Goal: Check status: Check status

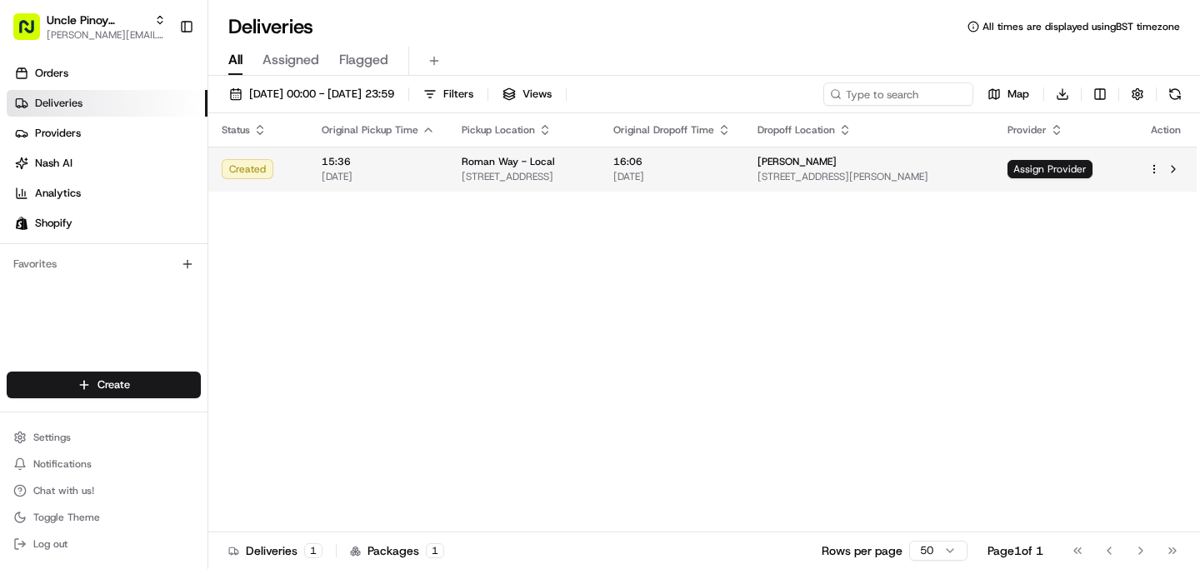
click at [1047, 186] on td "Assign Provider" at bounding box center [1064, 169] width 141 height 45
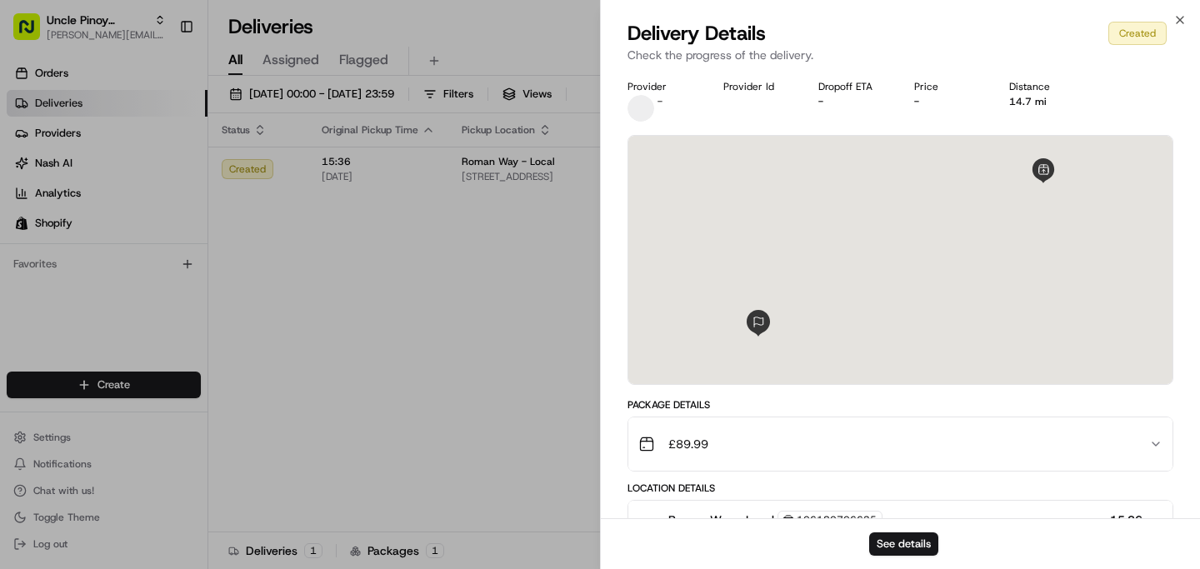
click at [1057, 162] on div at bounding box center [900, 260] width 544 height 248
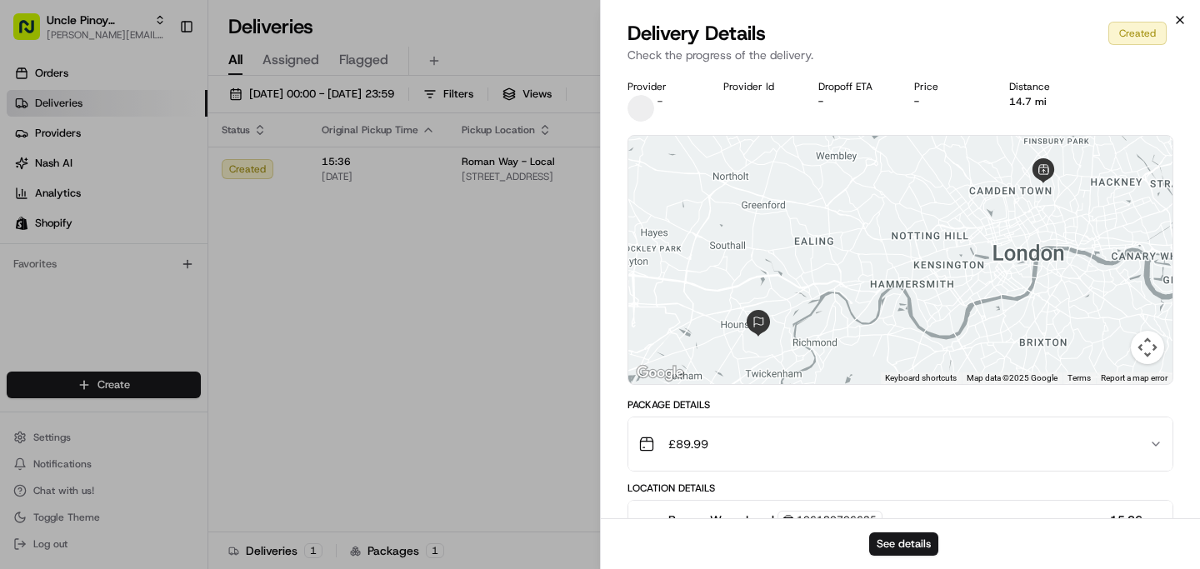
click at [1169, 28] on div "Delivery Details Created" at bounding box center [900, 33] width 546 height 27
click at [1177, 25] on icon "button" at bounding box center [1179, 19] width 13 height 13
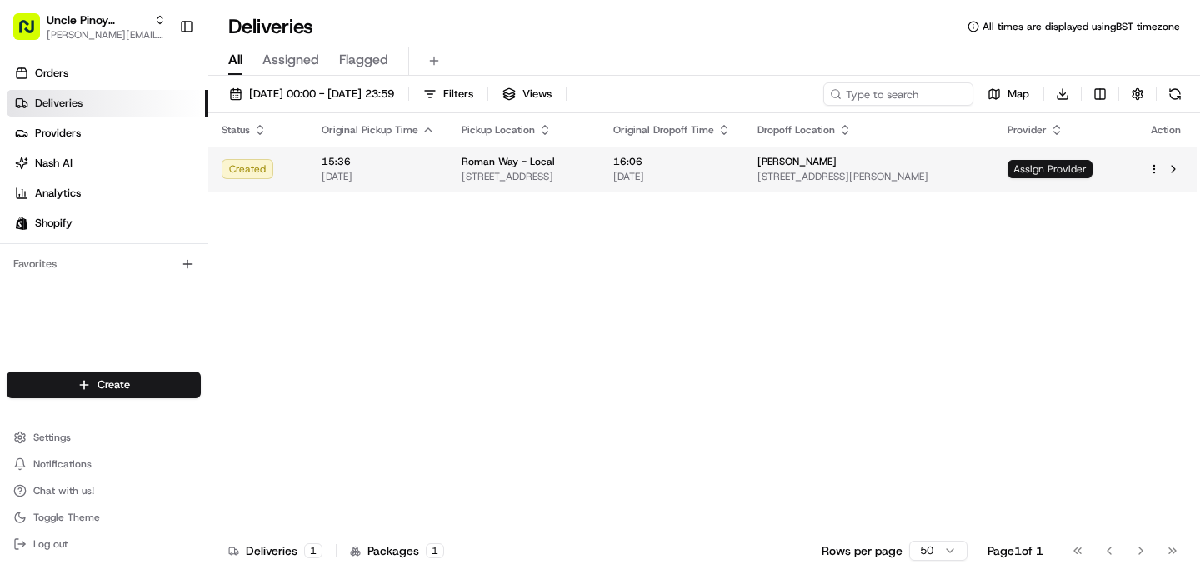
click at [1092, 172] on span "Assign Provider" at bounding box center [1049, 169] width 85 height 18
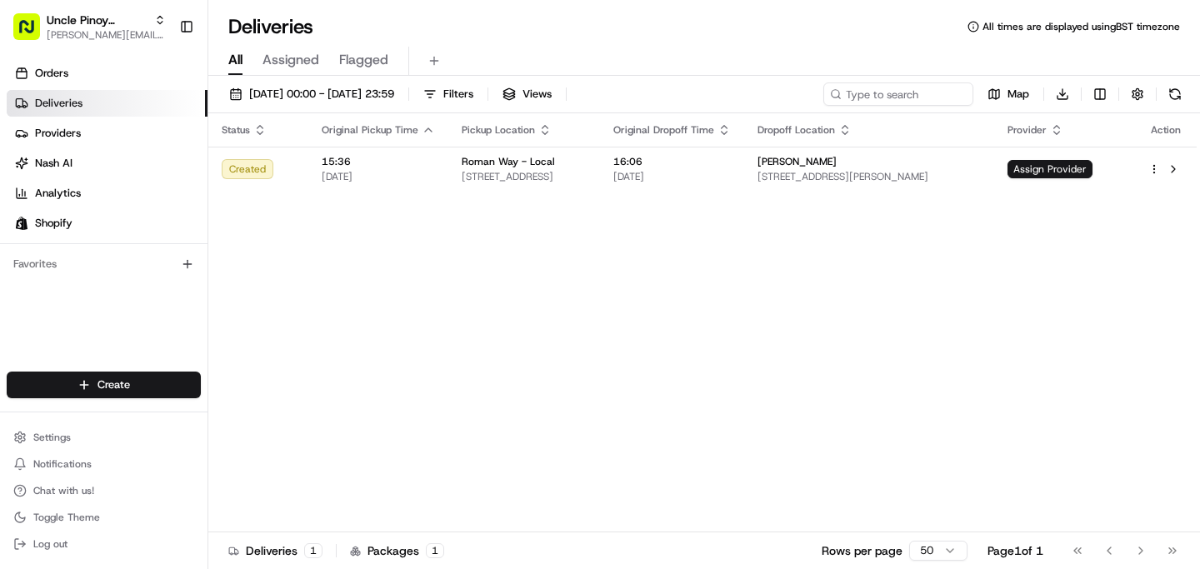
click at [299, 65] on span "Assigned" at bounding box center [290, 60] width 57 height 20
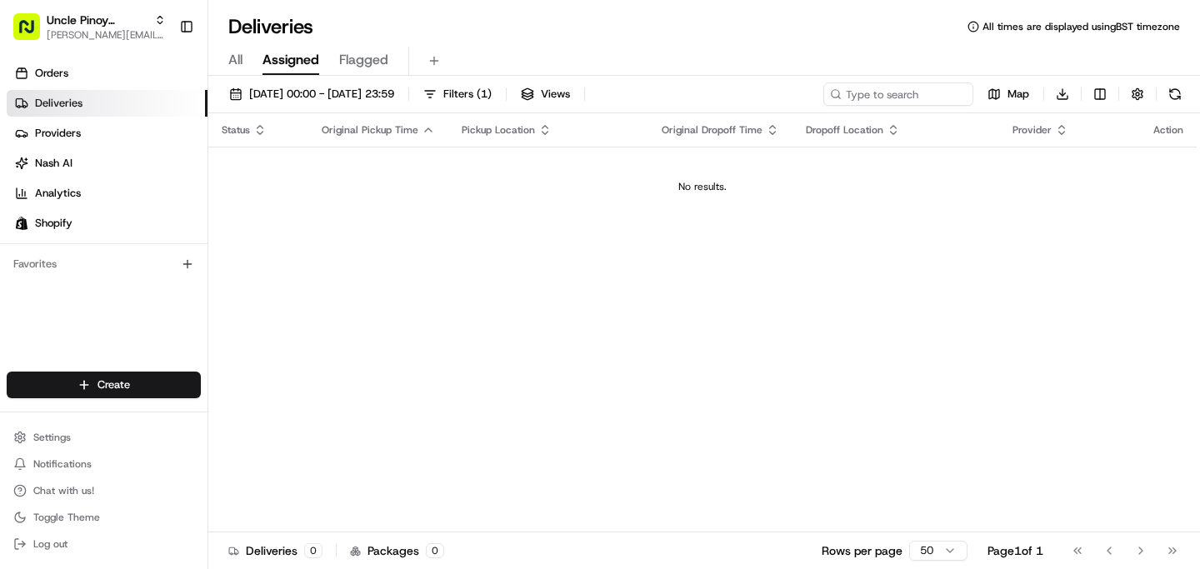
click at [242, 62] on span "All" at bounding box center [235, 60] width 14 height 20
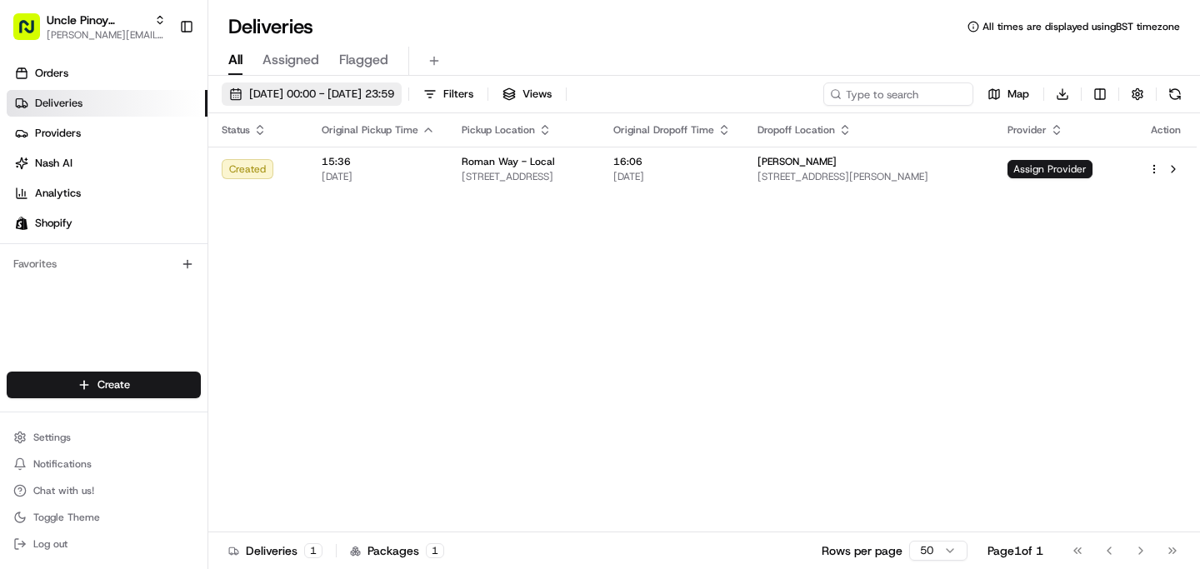
click at [394, 91] on span "[DATE] 00:00 - [DATE] 23:59" at bounding box center [321, 94] width 145 height 15
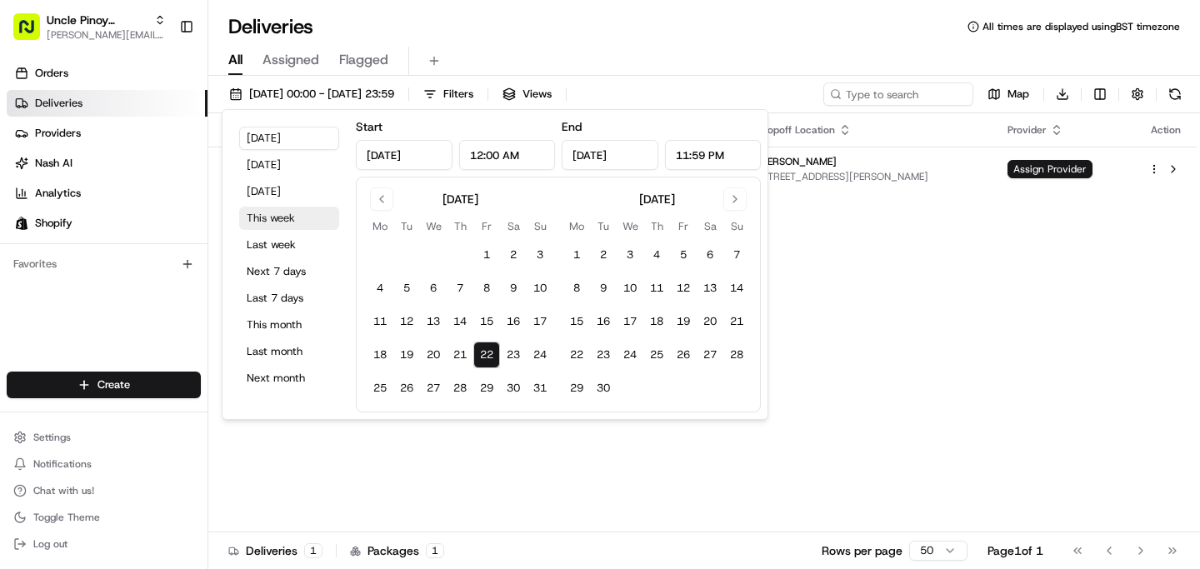
click at [290, 221] on button "This week" at bounding box center [289, 218] width 100 height 23
type input "[DATE]"
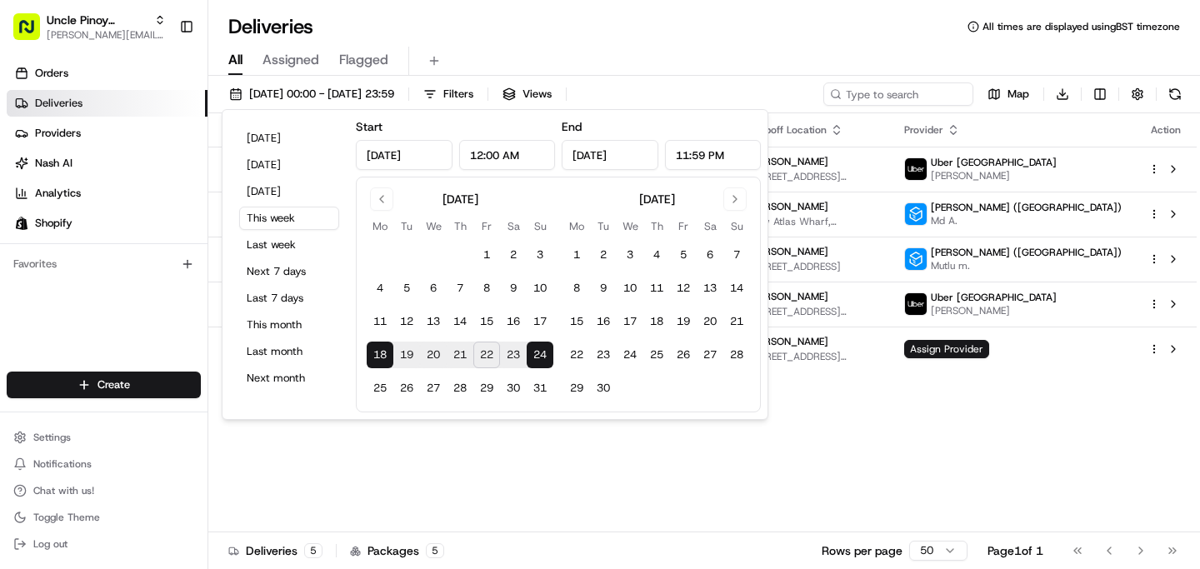
click at [772, 20] on div "Deliveries All times are displayed using BST timezone" at bounding box center [704, 26] width 992 height 27
